Goal: Task Accomplishment & Management: Complete application form

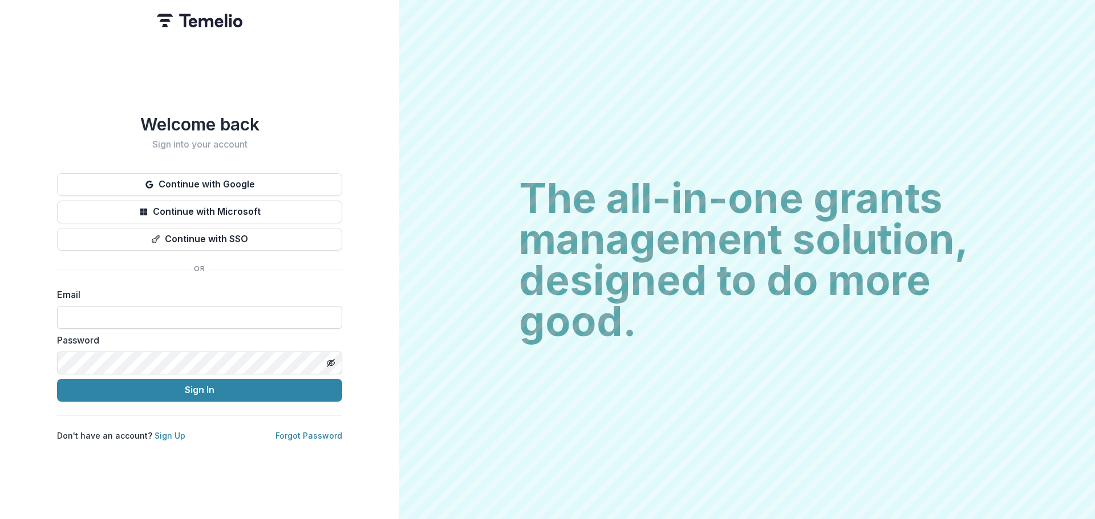
click at [143, 315] on input at bounding box center [199, 317] width 285 height 23
type input "**********"
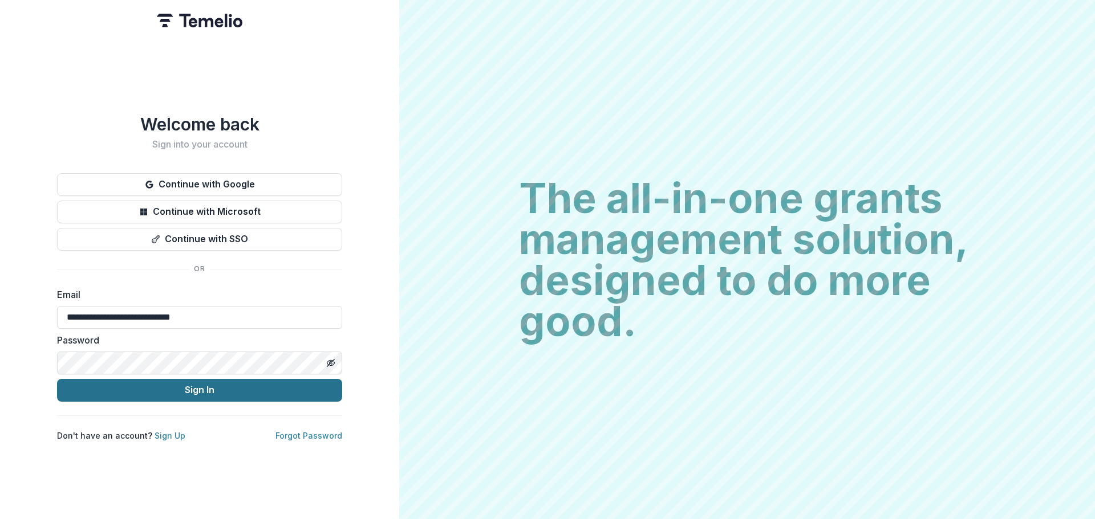
click at [142, 387] on button "Sign In" at bounding box center [199, 390] width 285 height 23
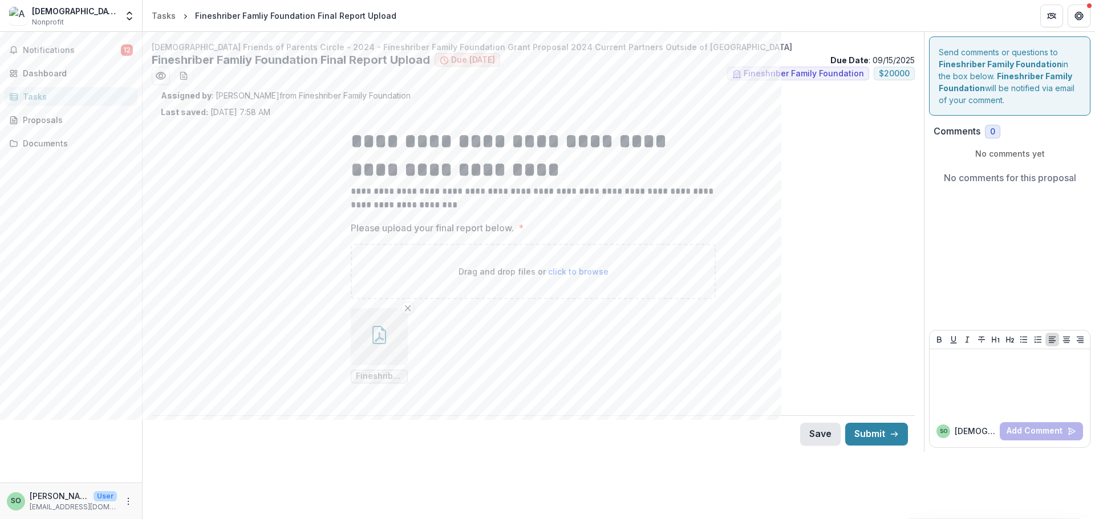
click at [814, 431] on button "Save" at bounding box center [820, 434] width 40 height 23
click at [870, 430] on button "Submit" at bounding box center [876, 434] width 63 height 23
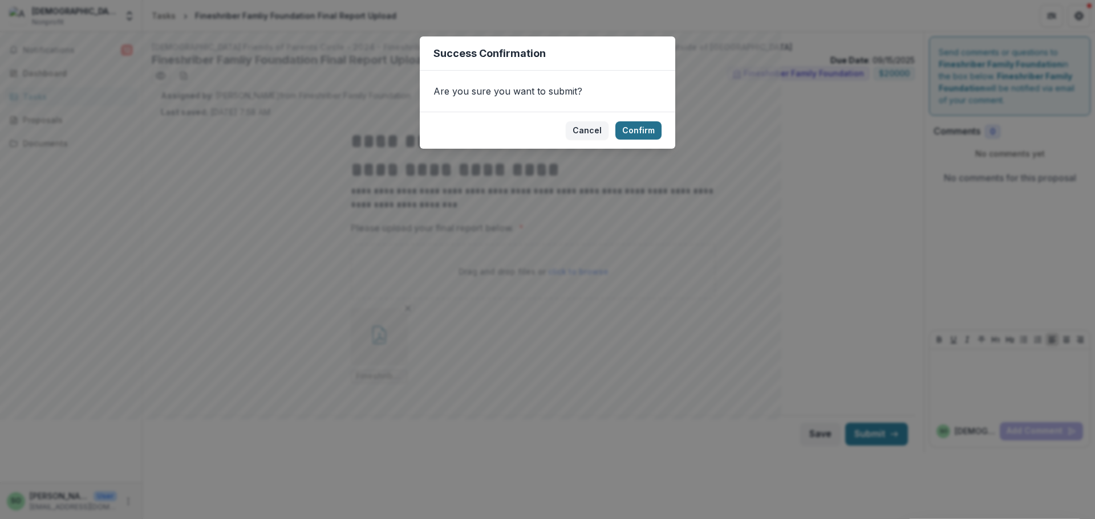
click at [648, 136] on button "Confirm" at bounding box center [638, 130] width 46 height 18
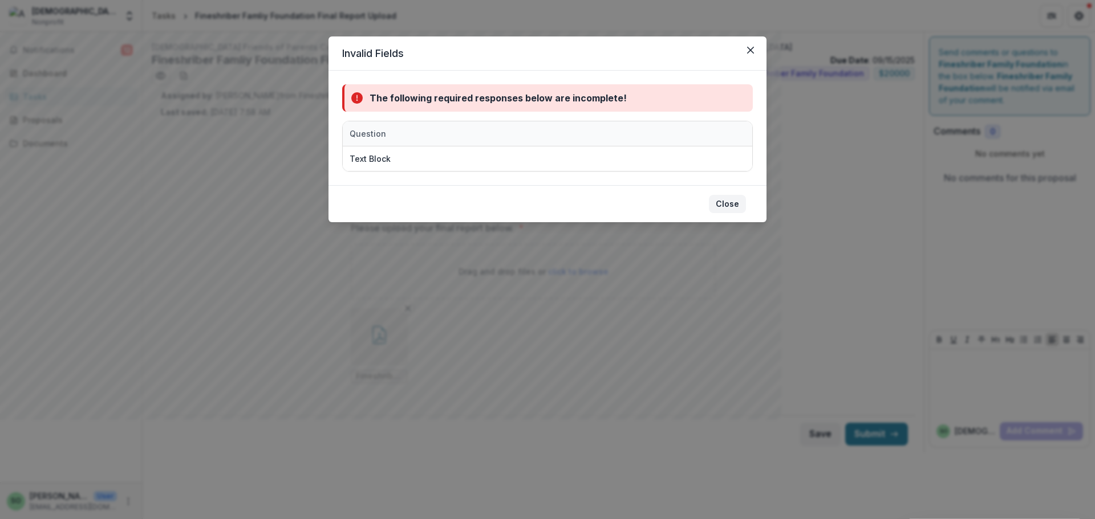
click at [729, 205] on button "Close" at bounding box center [727, 204] width 37 height 18
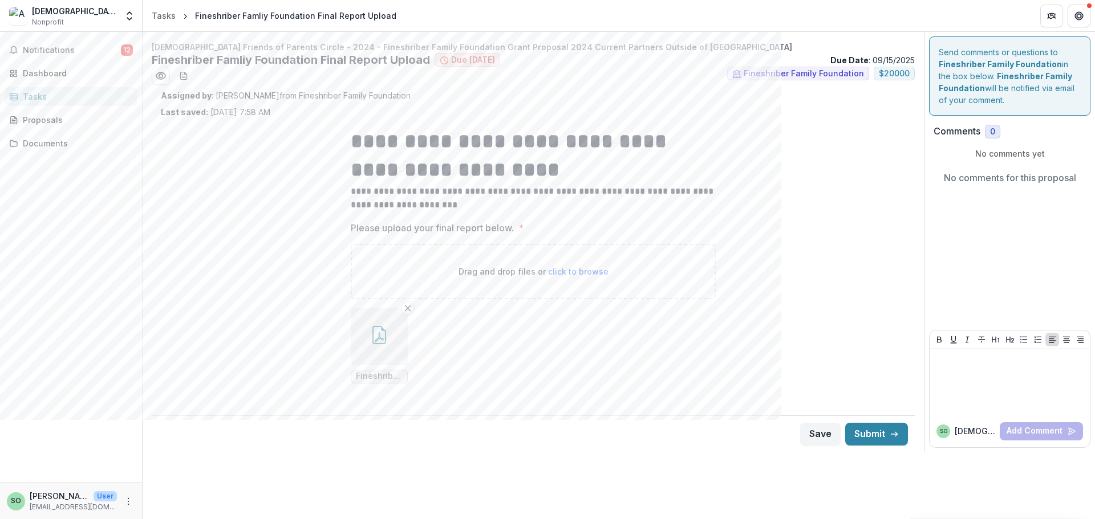
click at [462, 145] on h1 "**********" at bounding box center [533, 156] width 365 height 58
click at [900, 439] on button "Submit" at bounding box center [876, 434] width 63 height 23
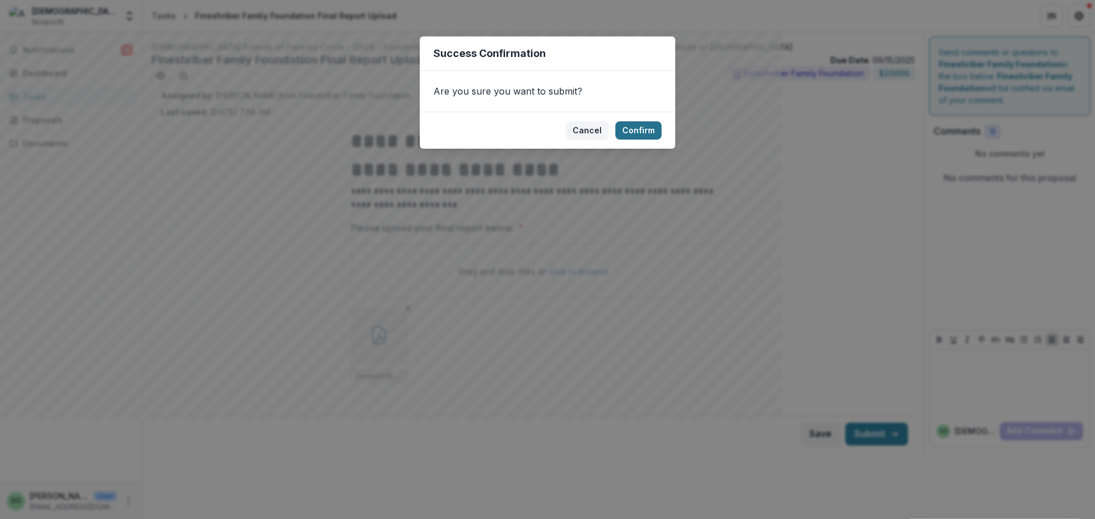
click at [630, 129] on button "Confirm" at bounding box center [638, 130] width 46 height 18
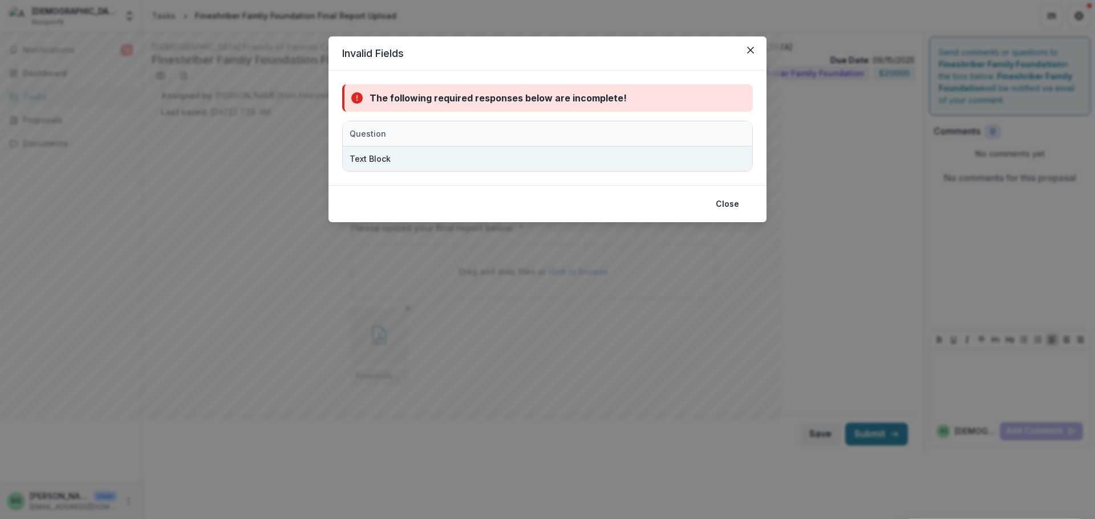
click at [387, 167] on div "Text Block" at bounding box center [485, 159] width 271 height 25
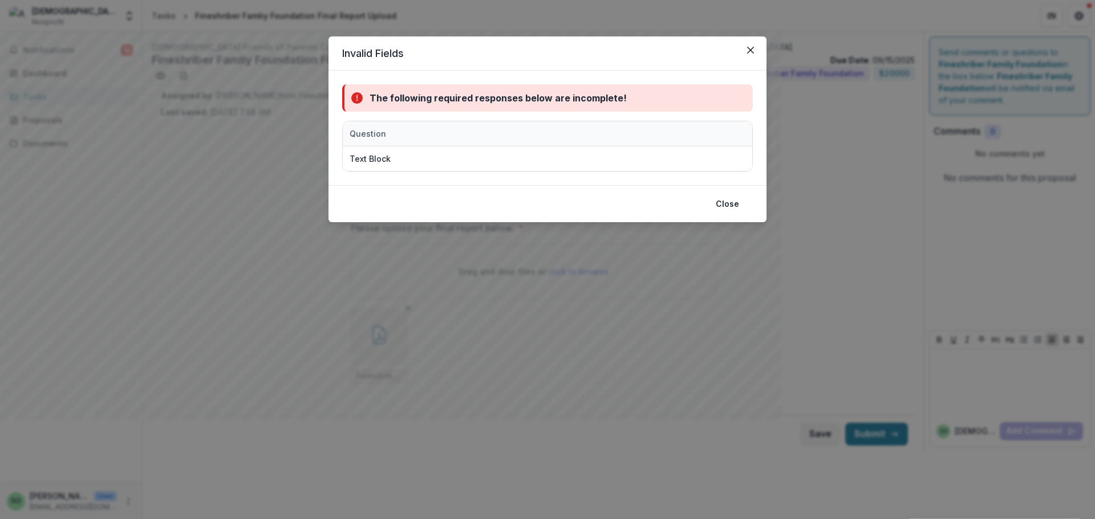
click at [381, 180] on div "The following required responses below are incomplete! Question Text Block" at bounding box center [547, 128] width 438 height 115
click at [722, 205] on button "Close" at bounding box center [727, 204] width 37 height 18
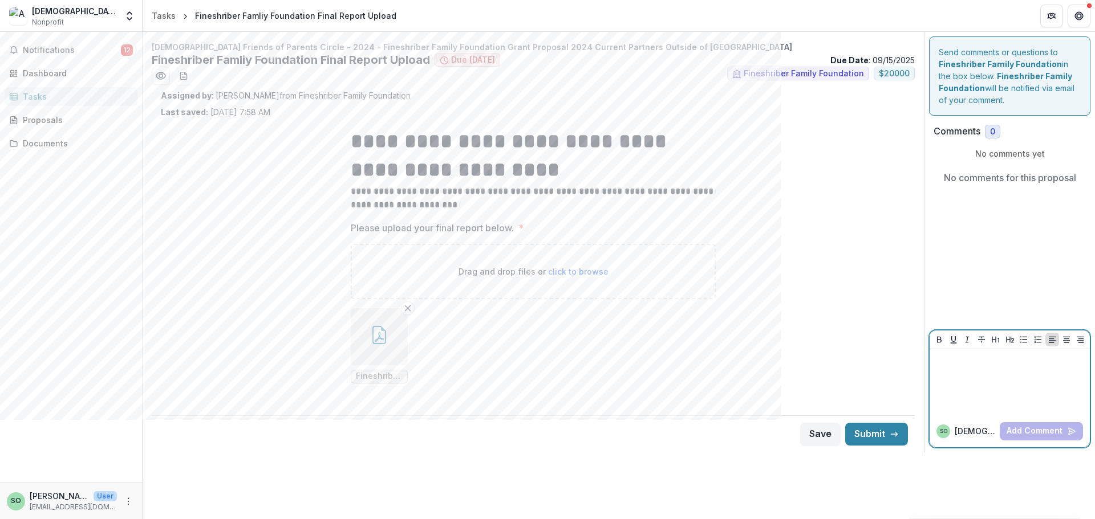
click at [943, 359] on p at bounding box center [1009, 360] width 151 height 13
click at [1045, 433] on button "Add Comment" at bounding box center [1041, 432] width 83 height 18
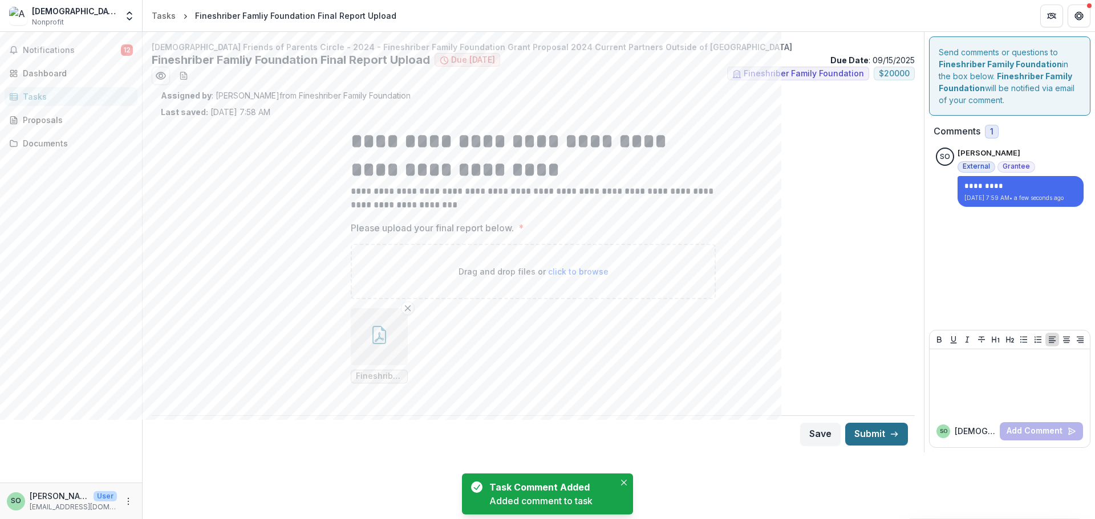
click at [887, 434] on button "Submit" at bounding box center [876, 434] width 63 height 23
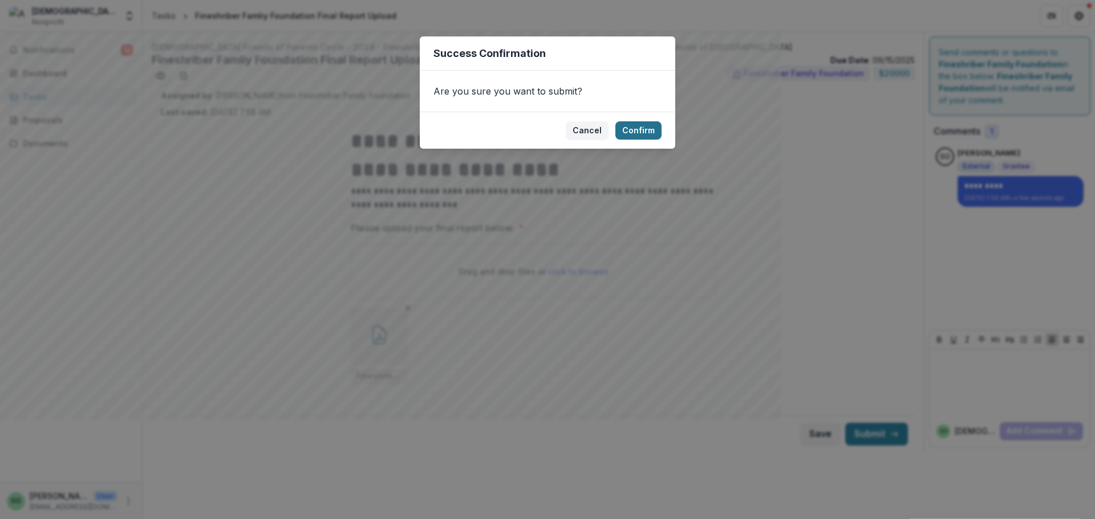
click at [655, 128] on button "Confirm" at bounding box center [638, 130] width 46 height 18
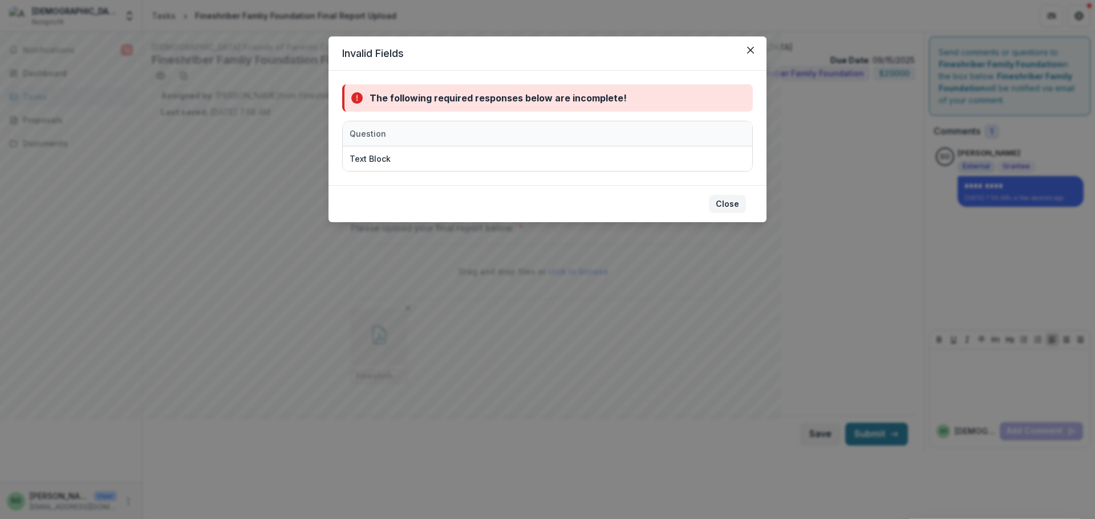
click at [728, 202] on button "Close" at bounding box center [727, 204] width 37 height 18
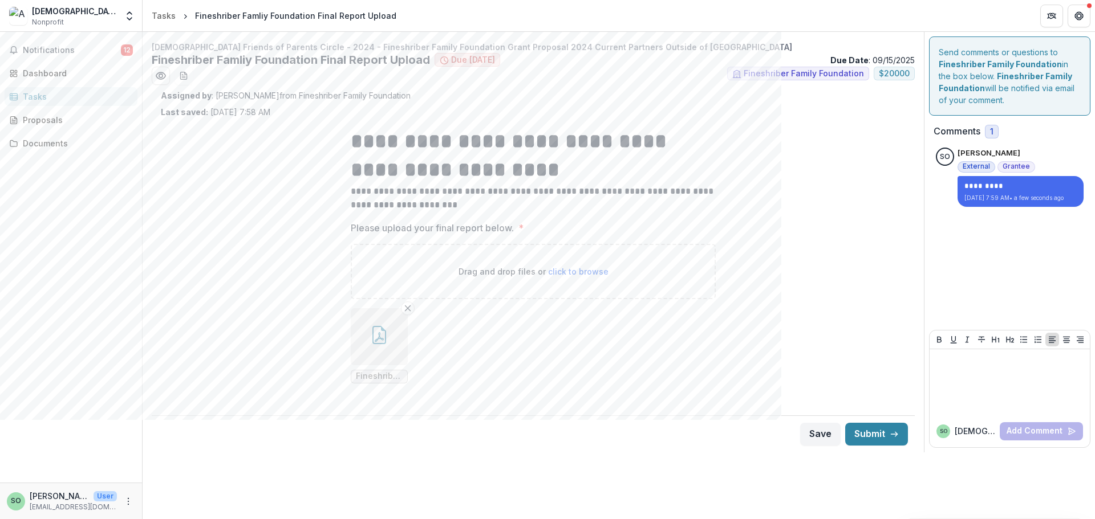
click at [565, 271] on span "click to browse" at bounding box center [578, 272] width 60 height 10
type input "**********"
click at [70, 55] on span "Notifications" at bounding box center [72, 51] width 98 height 10
click at [62, 80] on link "Dashboard" at bounding box center [71, 73] width 133 height 19
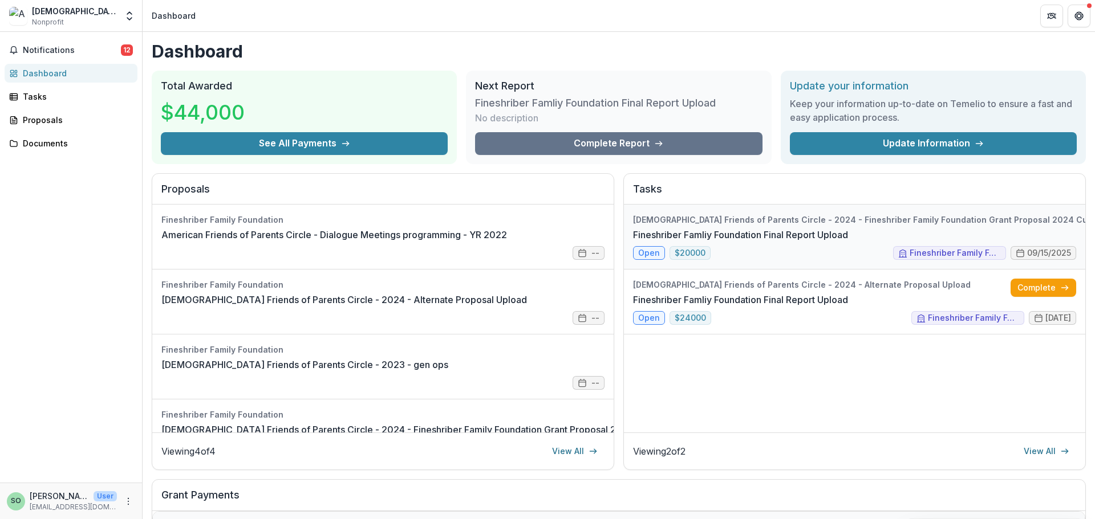
click at [736, 228] on link "Fineshriber Famliy Foundation Final Report Upload" at bounding box center [740, 235] width 215 height 14
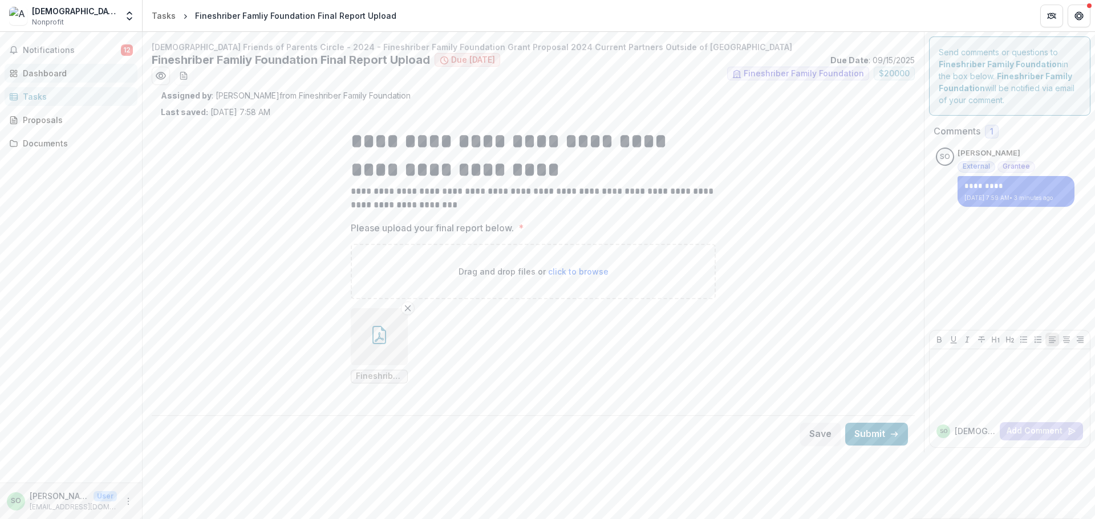
click at [57, 69] on div "Dashboard" at bounding box center [75, 73] width 105 height 12
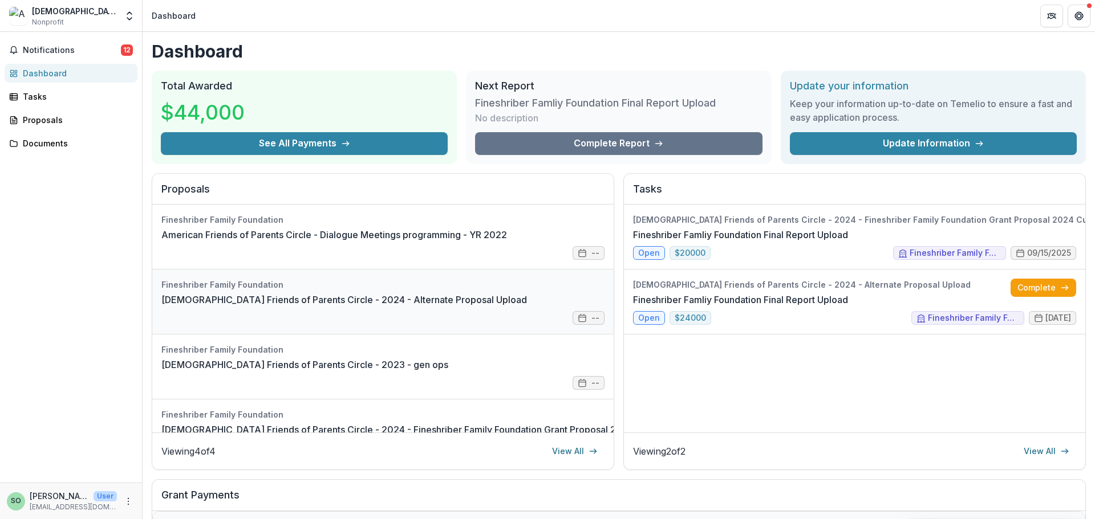
click at [356, 293] on link "[DEMOGRAPHIC_DATA] Friends of Parents Circle - 2024 - Alternate Proposal Upload" at bounding box center [344, 300] width 366 height 14
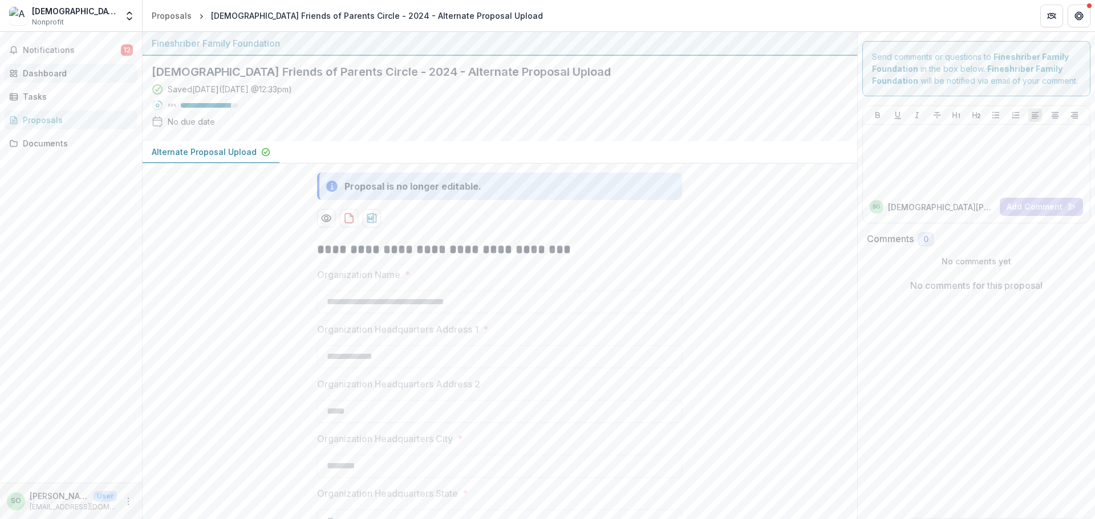
click at [38, 70] on div "Dashboard" at bounding box center [75, 73] width 105 height 12
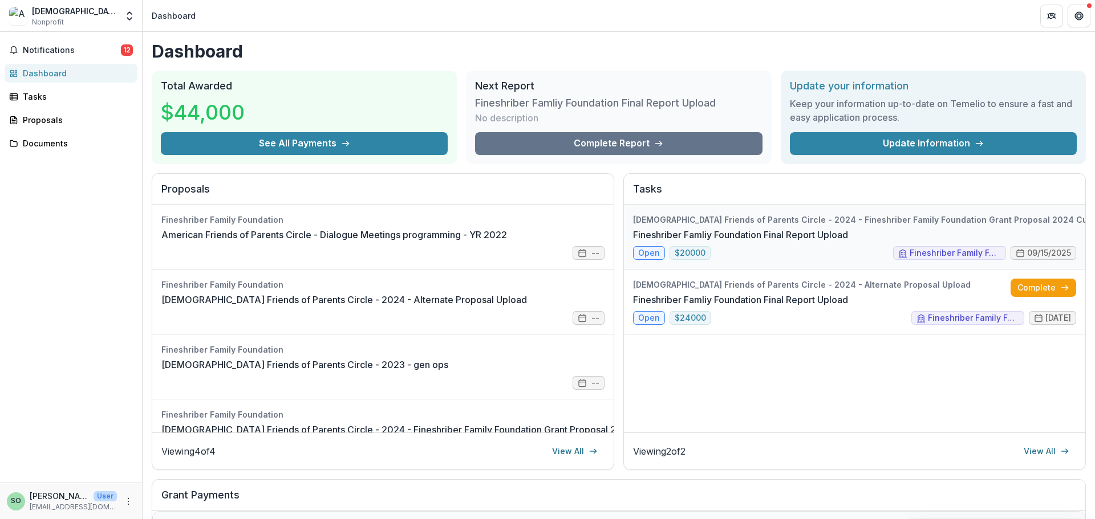
click at [848, 237] on link "Fineshriber Famliy Foundation Final Report Upload" at bounding box center [740, 235] width 215 height 14
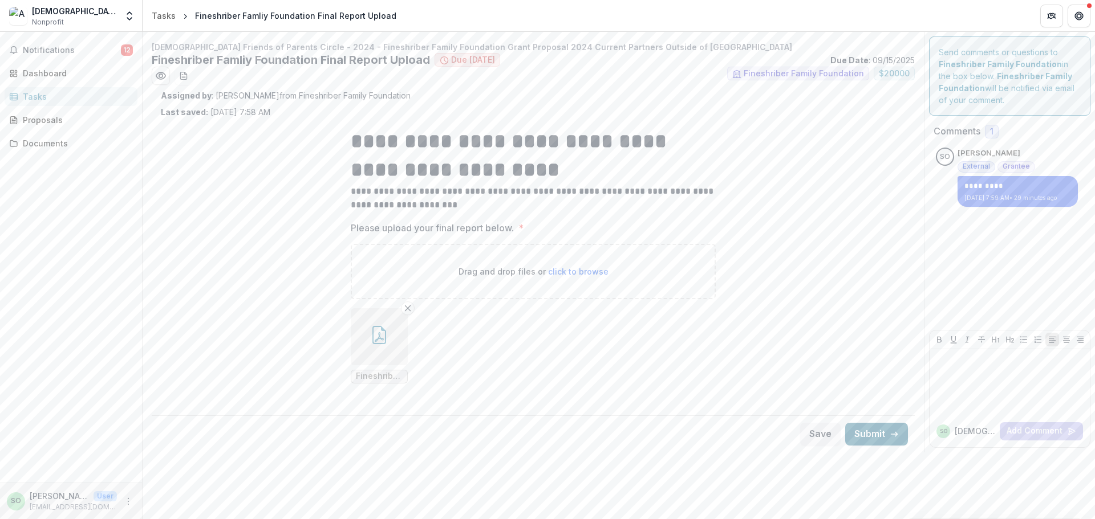
click at [872, 433] on button "Submit" at bounding box center [876, 434] width 63 height 23
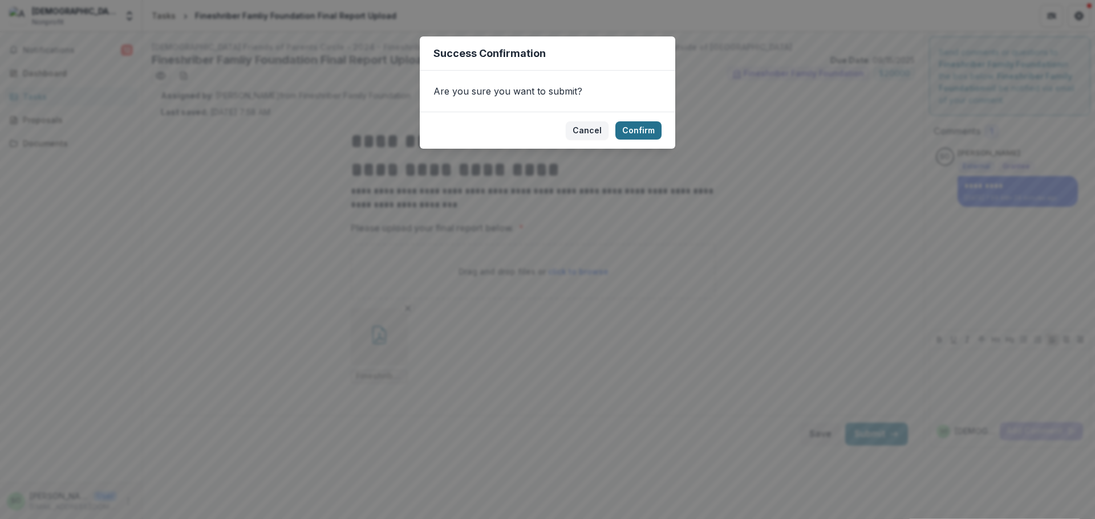
click at [628, 133] on button "Confirm" at bounding box center [638, 130] width 46 height 18
